Goal: Task Accomplishment & Management: Use online tool/utility

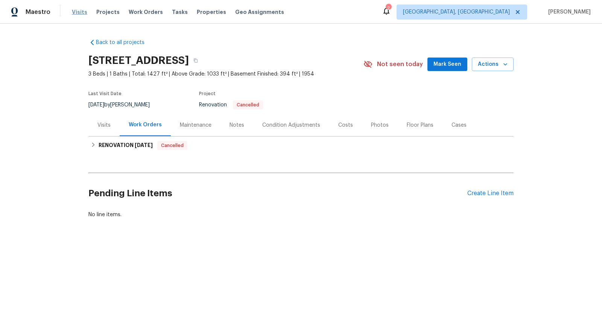
click at [75, 12] on span "Visits" at bounding box center [79, 12] width 15 height 8
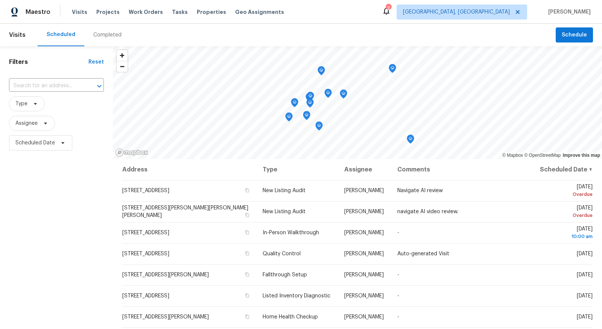
click at [107, 39] on div "Completed" at bounding box center [107, 35] width 46 height 23
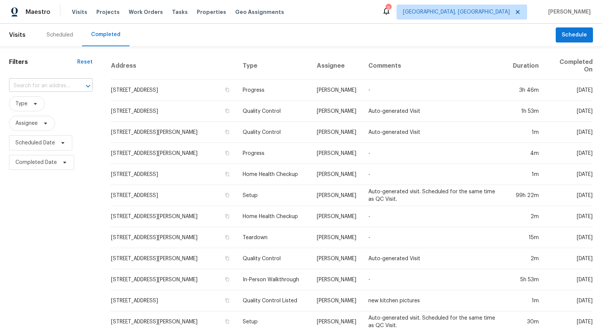
click at [68, 85] on input "text" at bounding box center [40, 86] width 62 height 12
type input "5671"
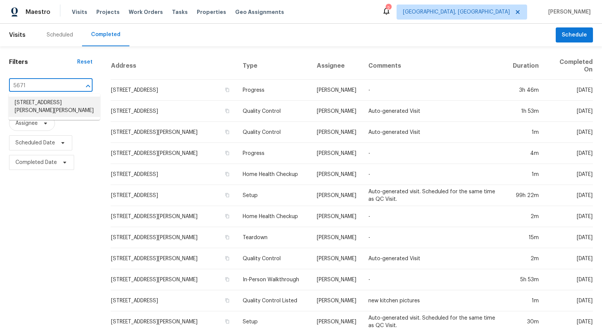
click at [47, 112] on li "5671 Ferdinand Dr, West Chester, OH 45069" at bounding box center [54, 107] width 91 height 20
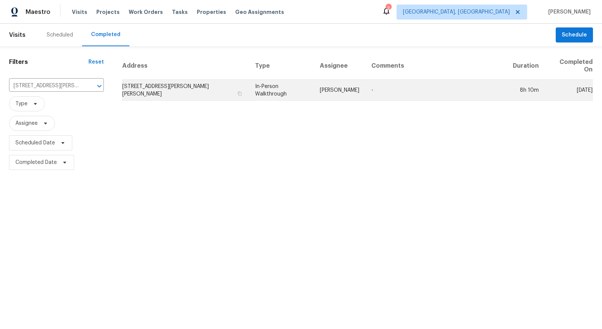
click at [168, 80] on td "5671 Ferdinand Dr, West Chester, OH 45069" at bounding box center [185, 90] width 127 height 21
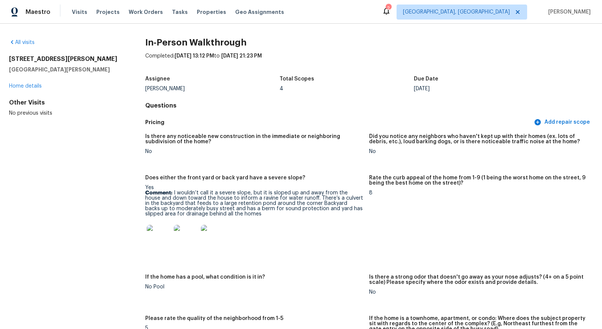
click at [158, 237] on img at bounding box center [159, 237] width 24 height 24
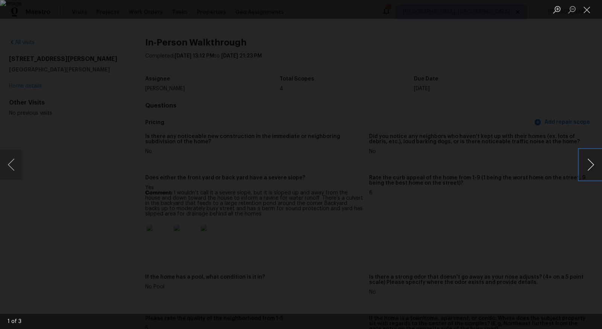
click at [597, 164] on button "Next image" at bounding box center [591, 165] width 23 height 30
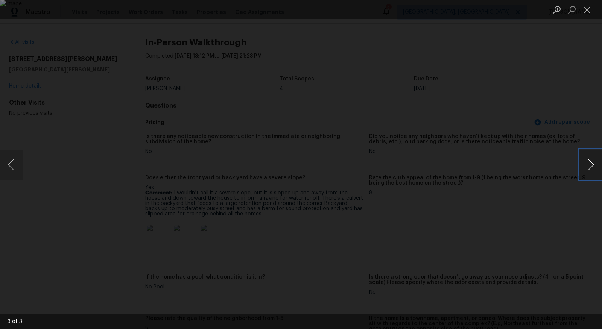
click at [597, 164] on button "Next image" at bounding box center [591, 165] width 23 height 30
click at [586, 8] on button "Close lightbox" at bounding box center [587, 9] width 15 height 13
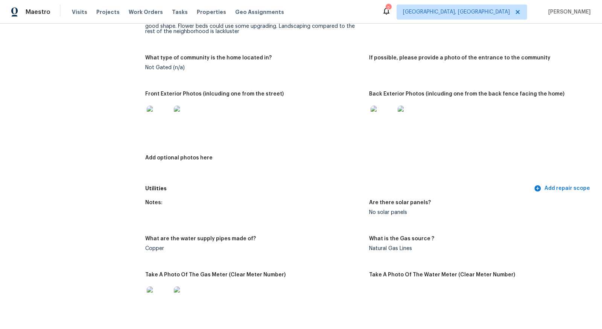
scroll to position [385, 0]
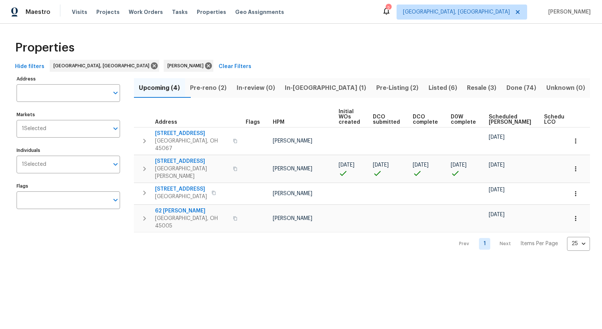
click at [222, 87] on span "Pre-reno (2)" at bounding box center [209, 88] width 38 height 11
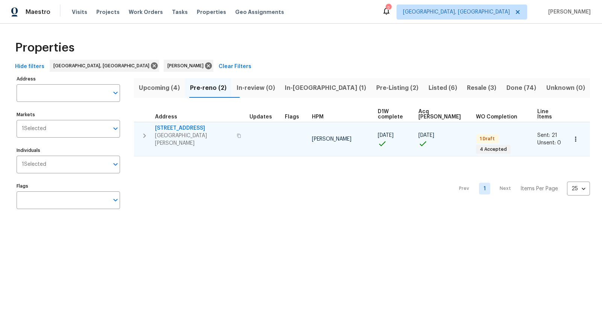
click at [145, 134] on icon "button" at bounding box center [144, 136] width 3 height 5
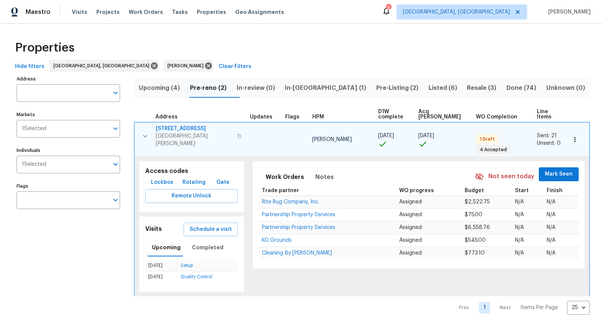
click at [178, 125] on span "7795 Rock Port Way" at bounding box center [194, 129] width 77 height 8
click at [164, 178] on span "Lockbox" at bounding box center [162, 182] width 23 height 9
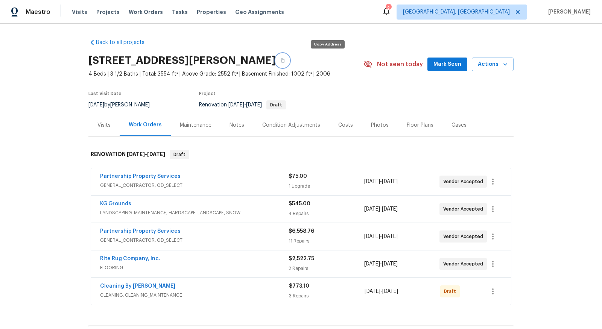
click at [285, 59] on icon "button" at bounding box center [282, 60] width 5 height 5
